Goal: Task Accomplishment & Management: Manage account settings

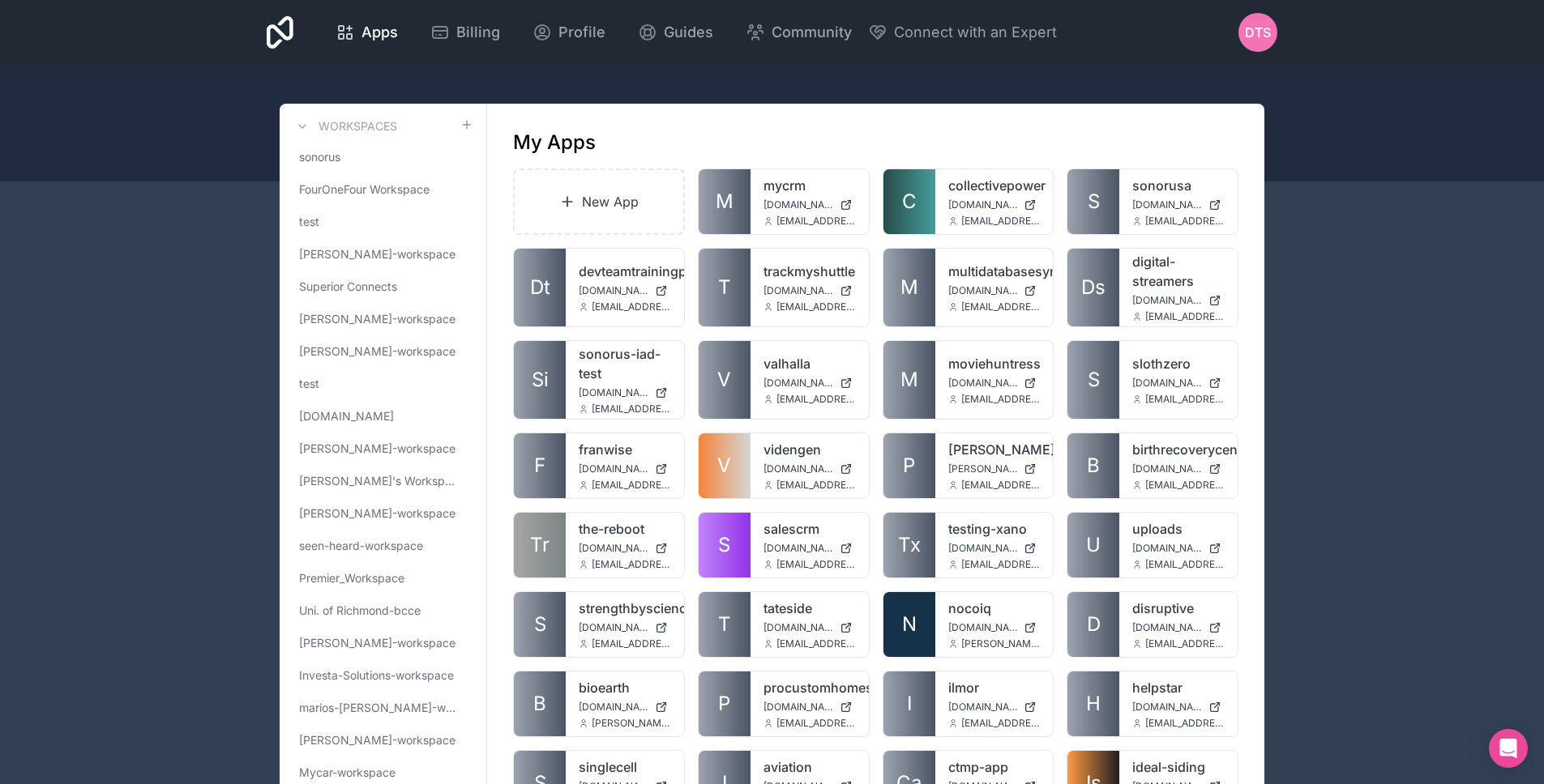
scroll to position [2412, 0]
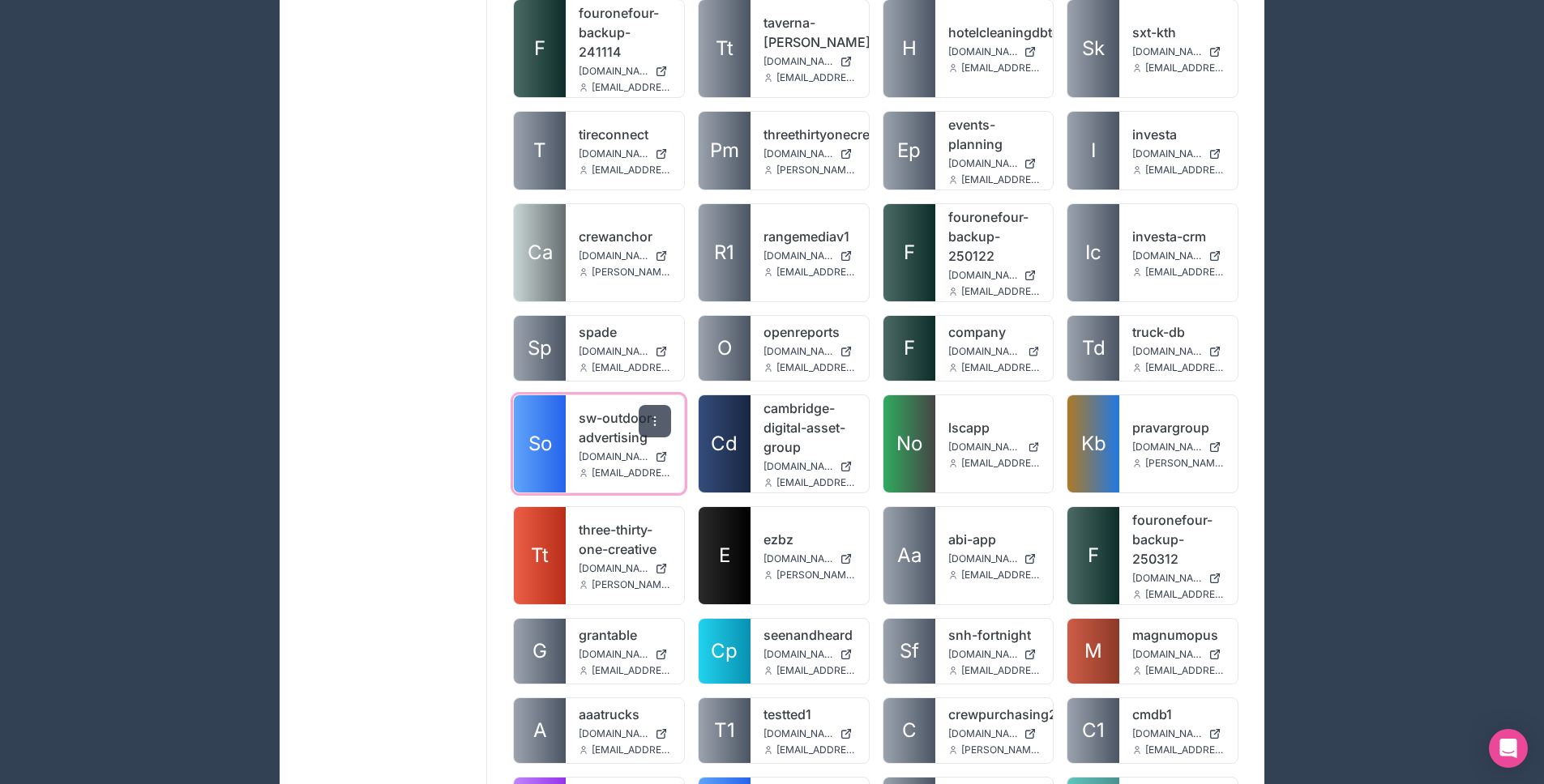
click at [657, 415] on icon at bounding box center [654, 421] width 13 height 13
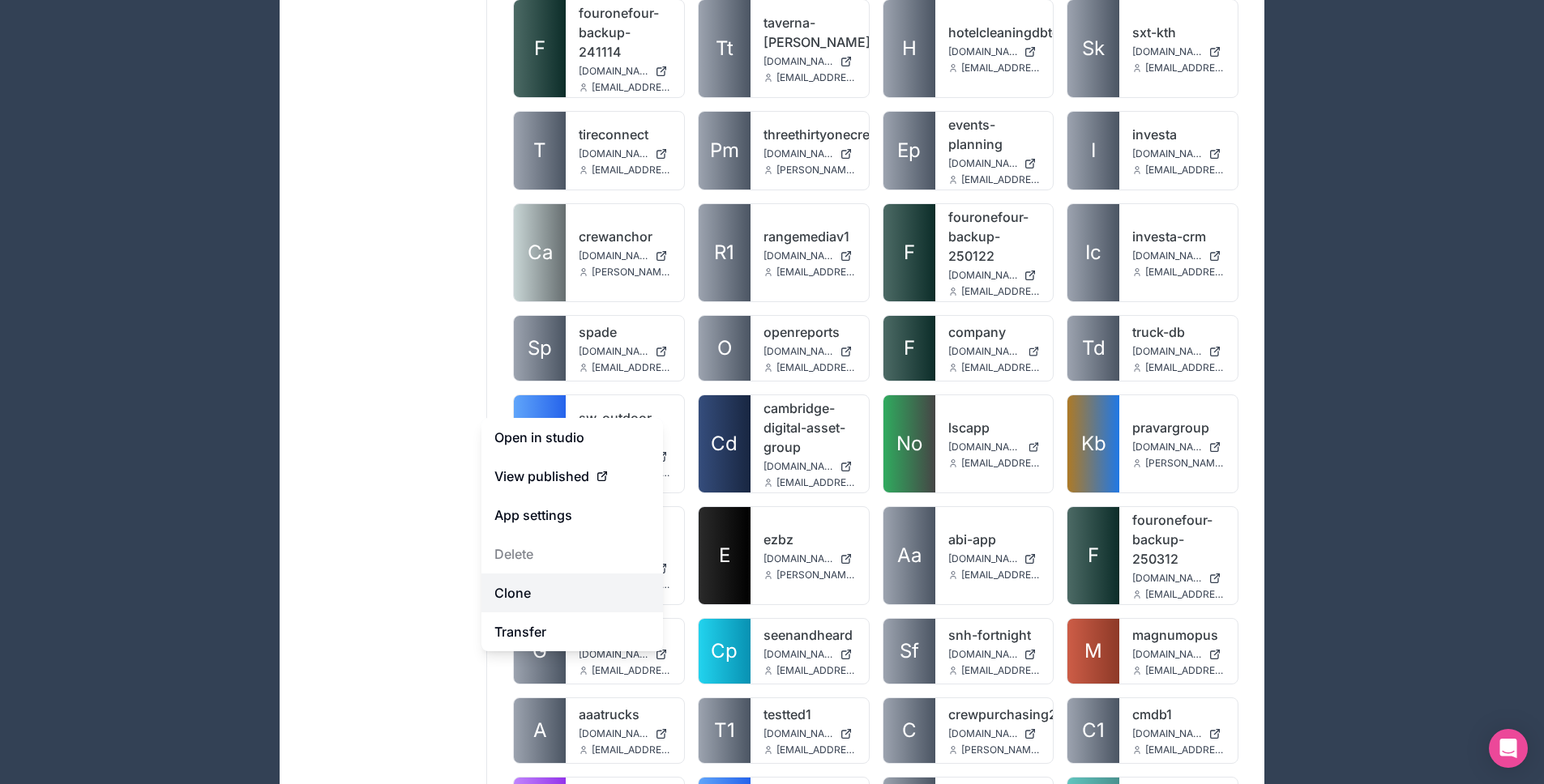
click at [553, 592] on link "Clone" at bounding box center [572, 593] width 182 height 39
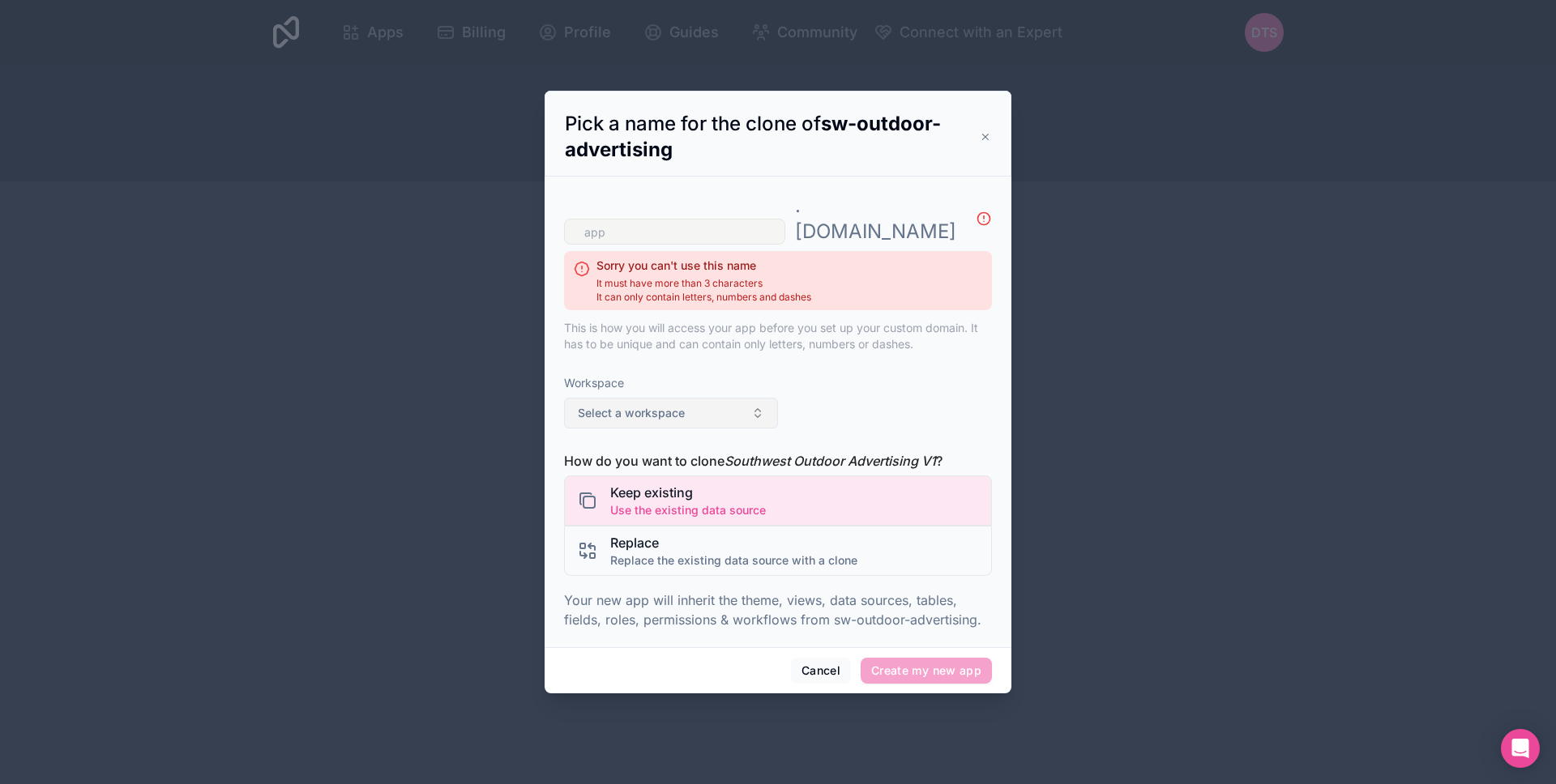
click at [704, 408] on button "Select a workspace" at bounding box center [671, 413] width 214 height 31
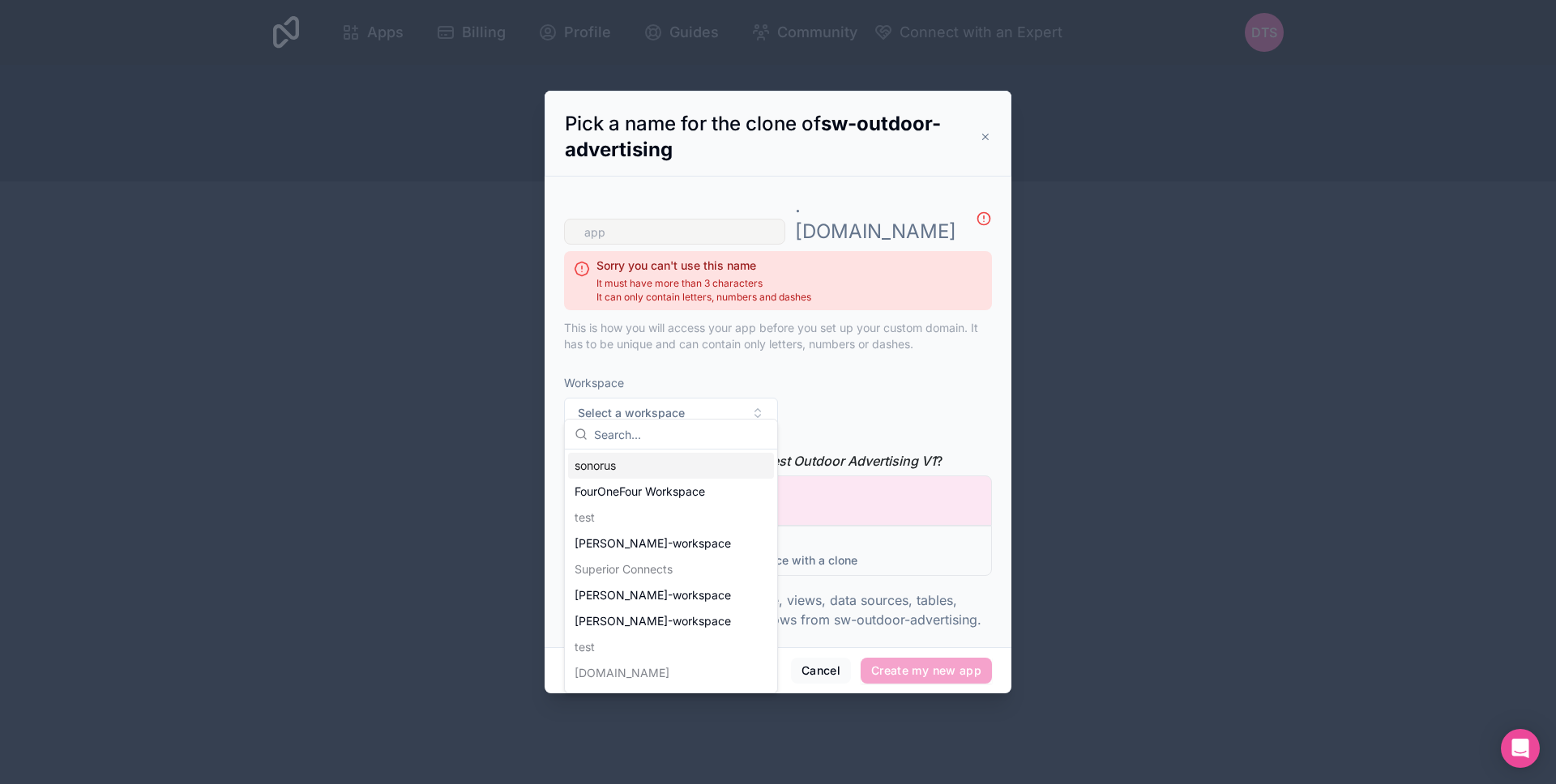
click at [673, 458] on div "sonorus" at bounding box center [671, 466] width 206 height 26
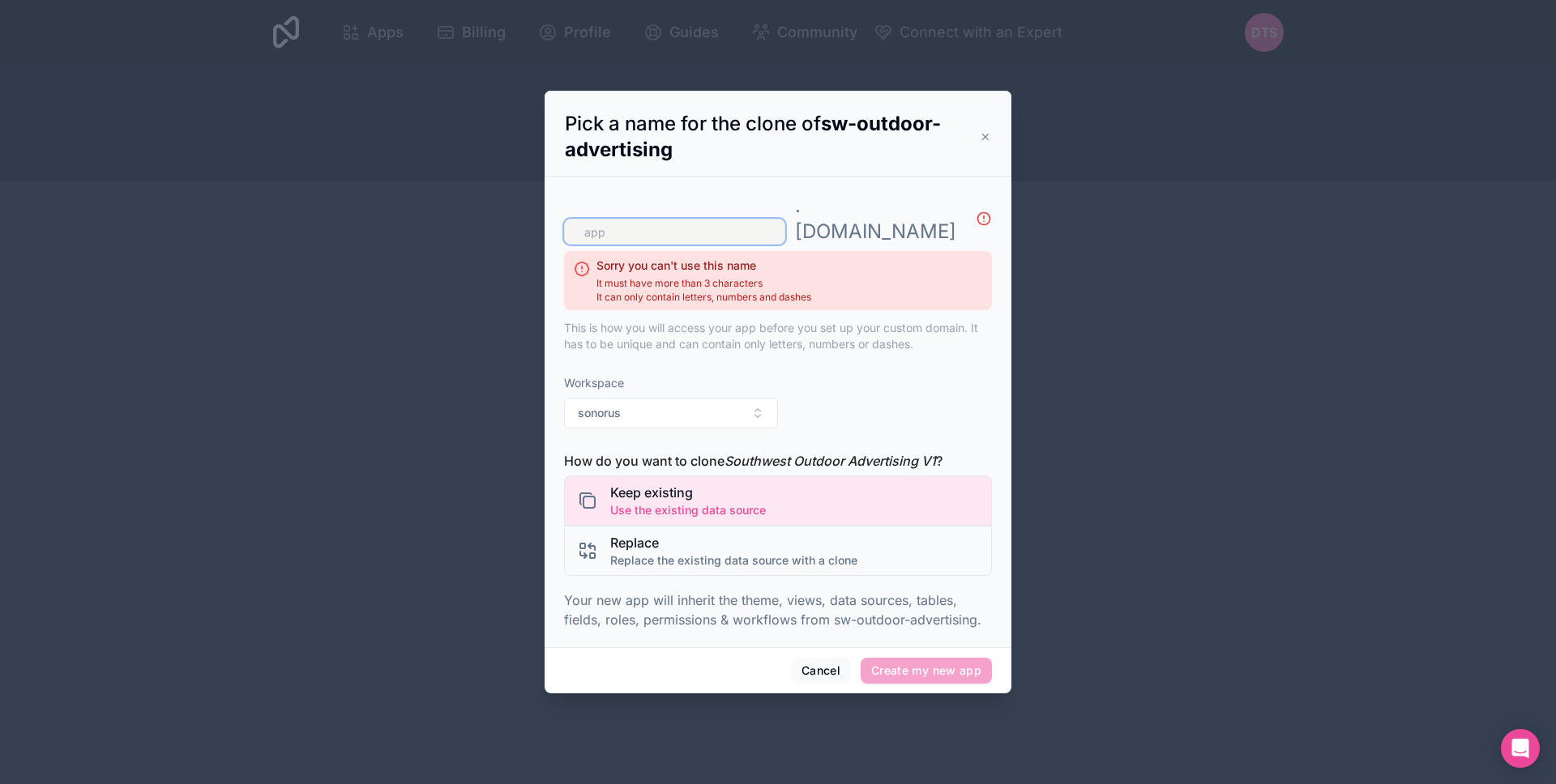
click at [779, 227] on input "text" at bounding box center [674, 231] width 221 height 26
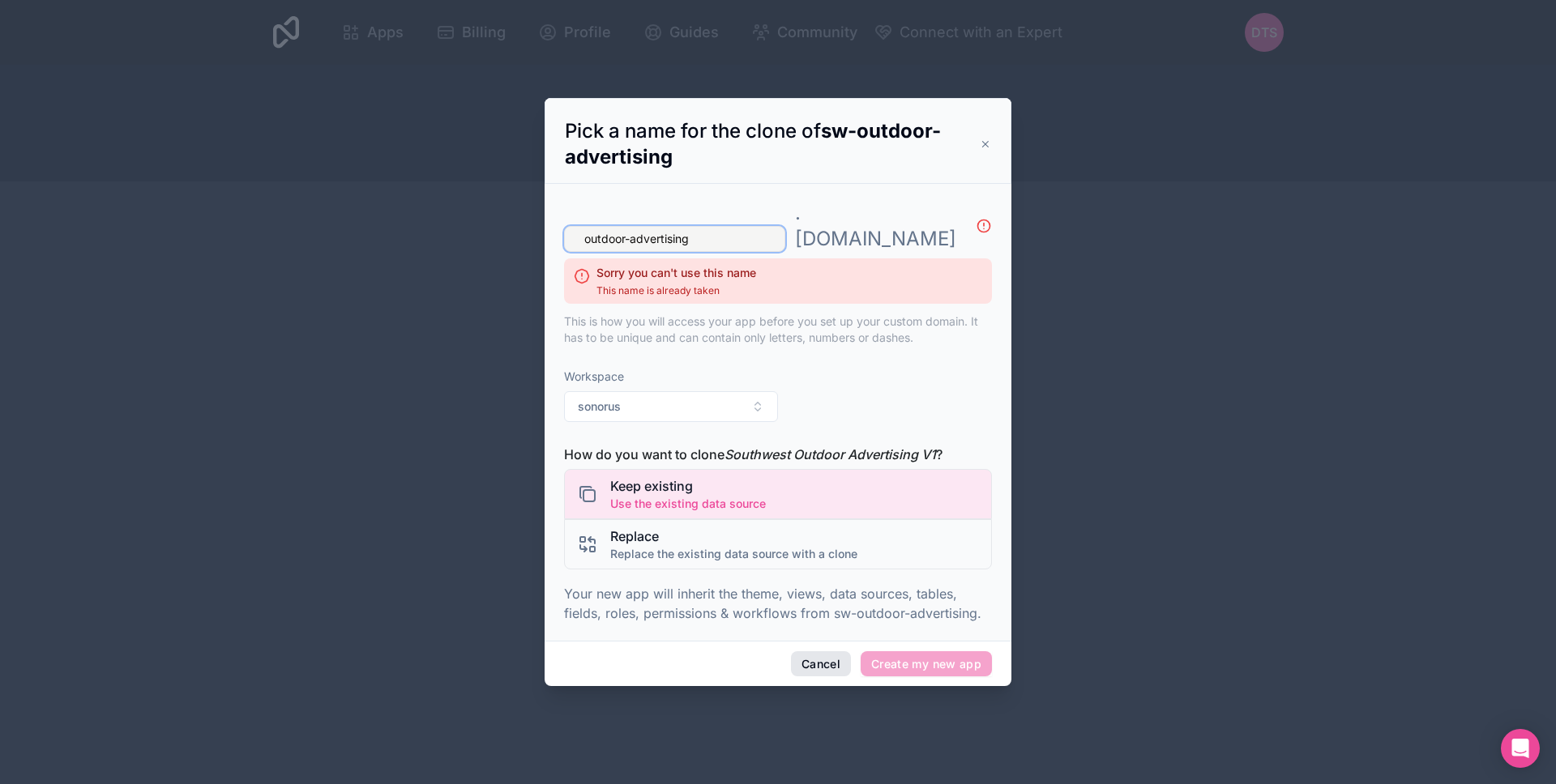
type input "outdoor-advertising"
click at [817, 651] on button "Cancel" at bounding box center [820, 664] width 60 height 26
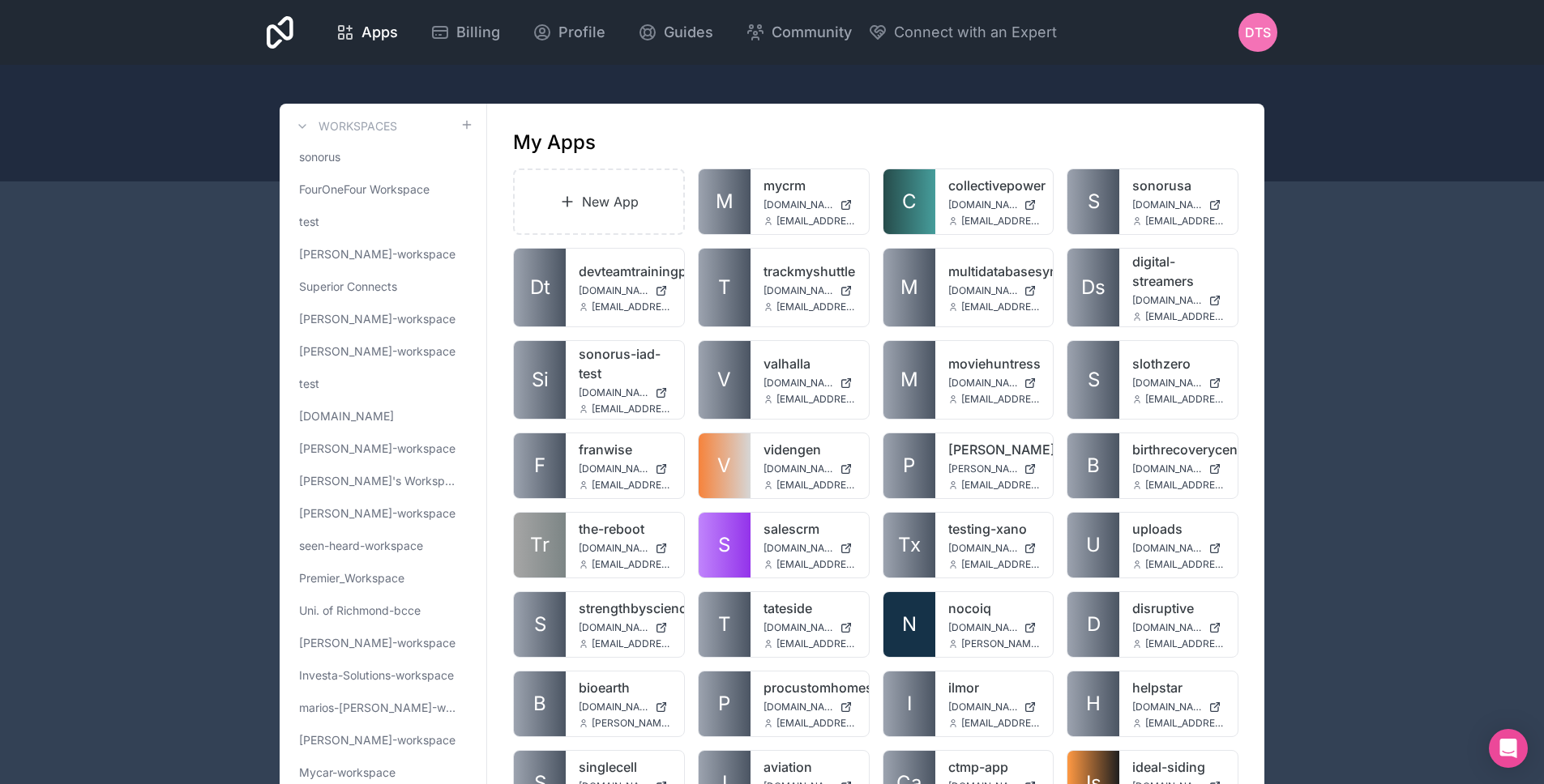
click at [1257, 32] on span "DTS" at bounding box center [1257, 32] width 26 height 19
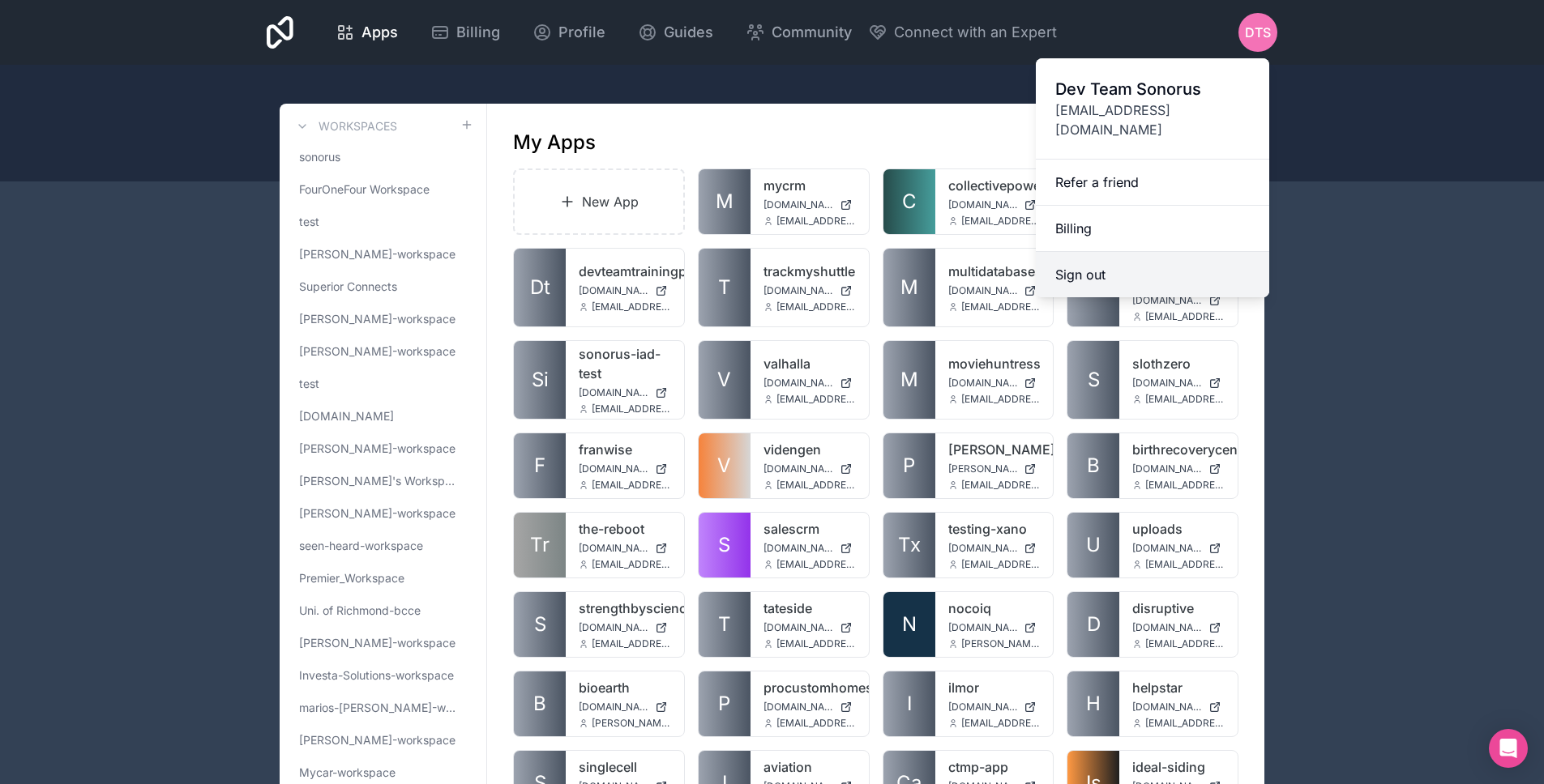
click at [1153, 256] on button "Sign out" at bounding box center [1152, 275] width 234 height 45
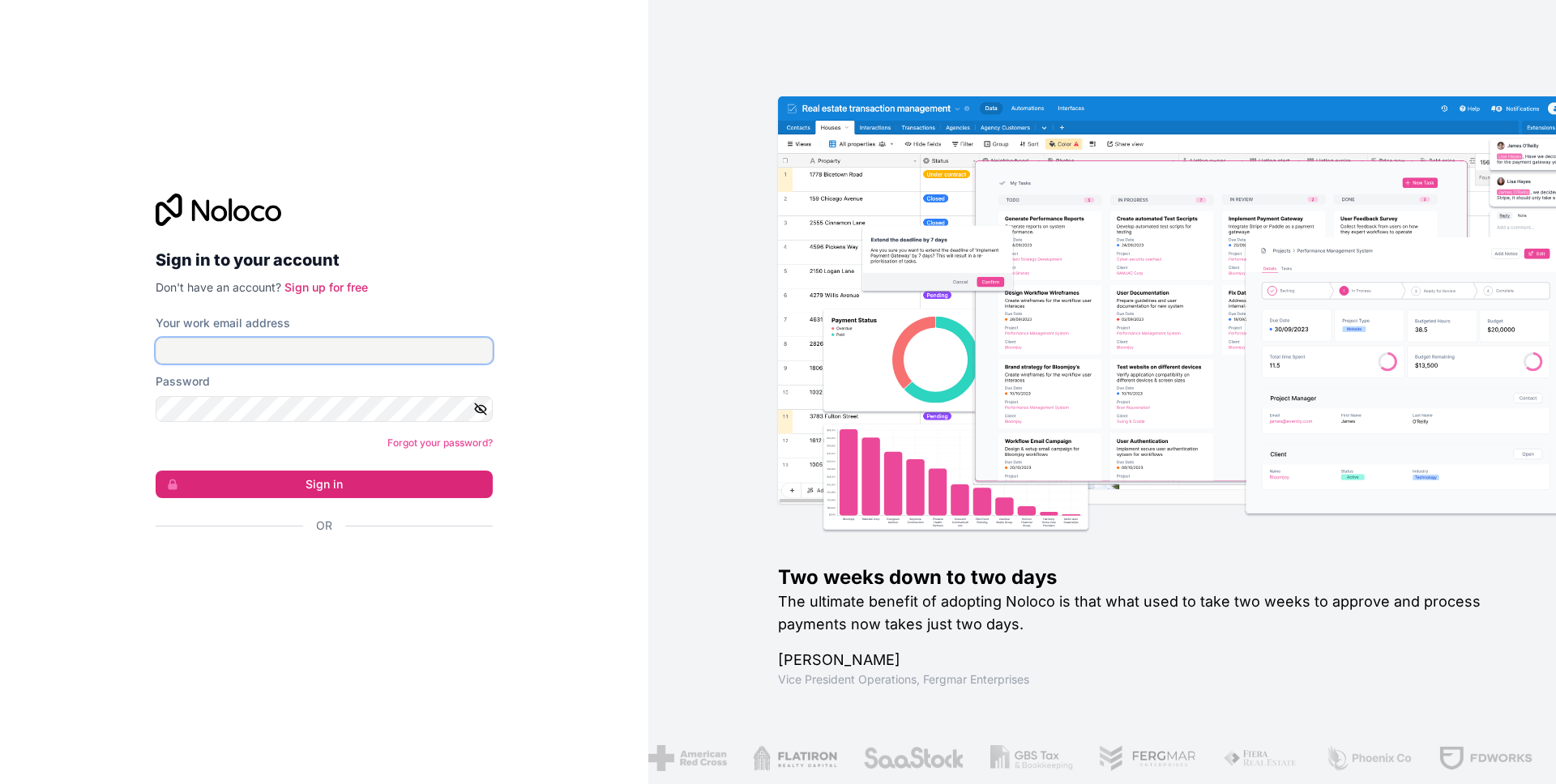
click at [294, 346] on input "Your work email address" at bounding box center [324, 350] width 337 height 26
type input "[EMAIL_ADDRESS][DOMAIN_NAME]"
